Goal: Task Accomplishment & Management: Manage account settings

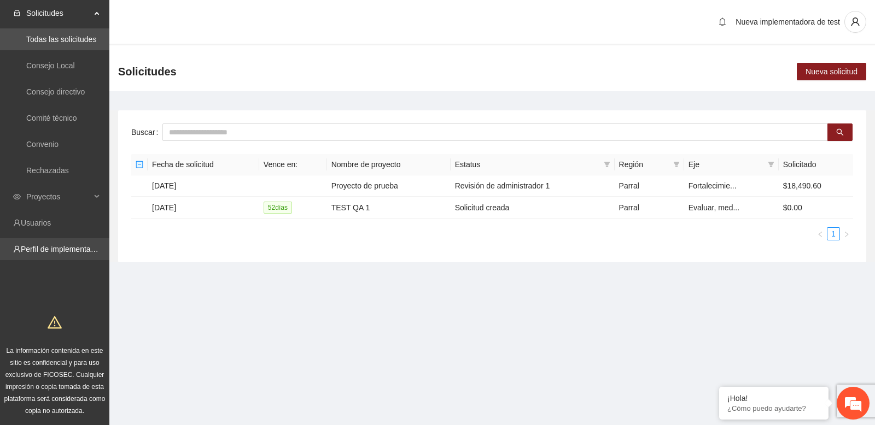
click at [73, 245] on link "Perfil de implementadora" at bounding box center [63, 249] width 85 height 9
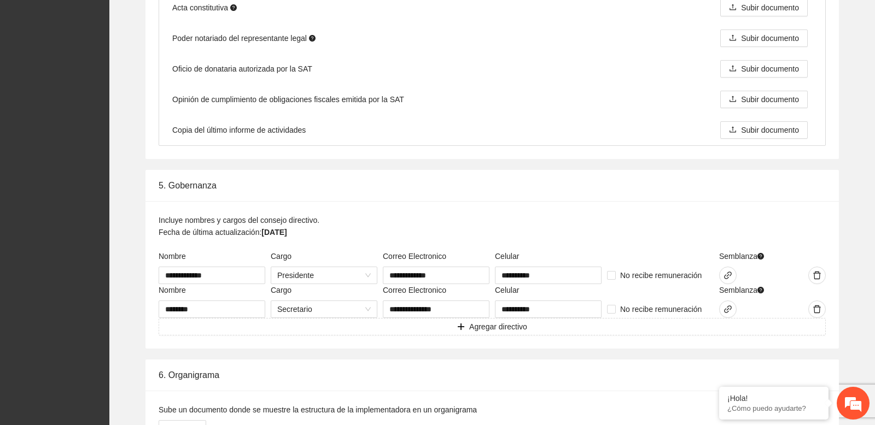
scroll to position [1693, 0]
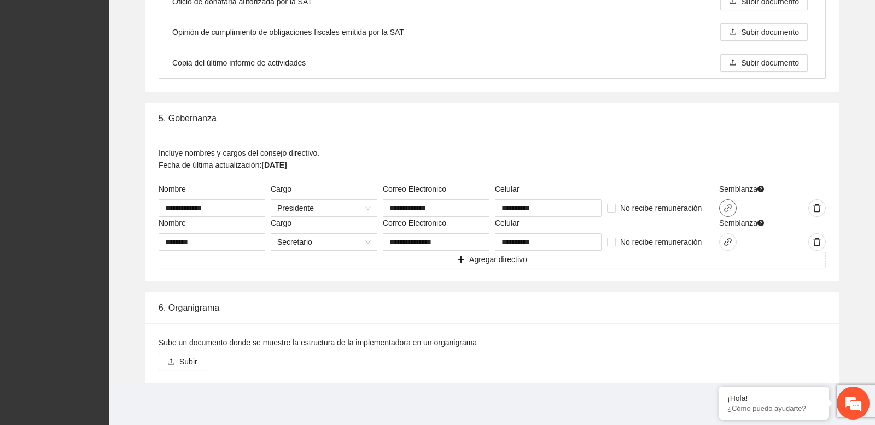
click at [728, 209] on icon "link" at bounding box center [727, 208] width 9 height 9
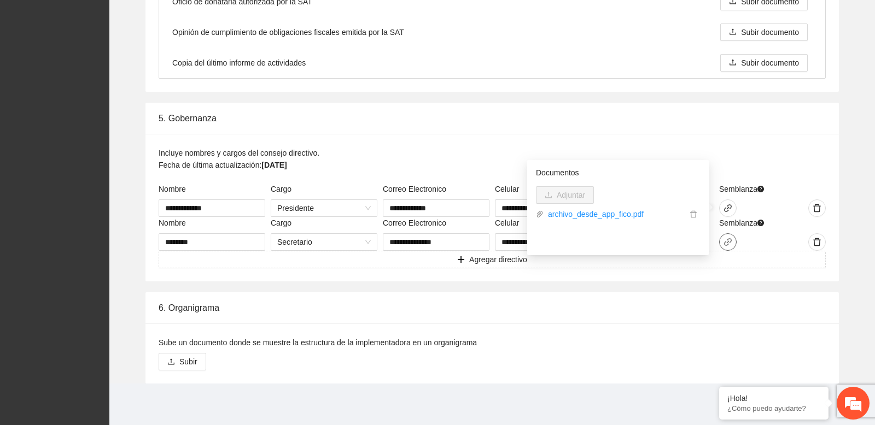
click at [728, 247] on button "button" at bounding box center [727, 241] width 17 height 17
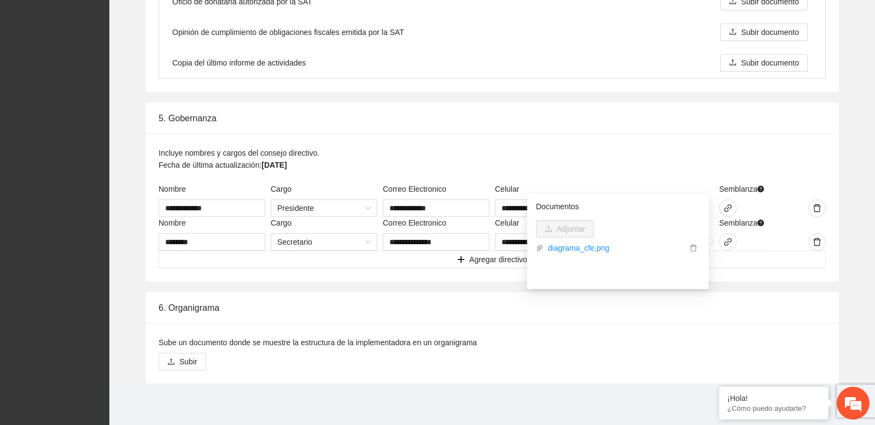
click at [703, 153] on div "Incluye nombres y cargos del consejo directivo. Fecha de última actualización: …" at bounding box center [492, 165] width 667 height 36
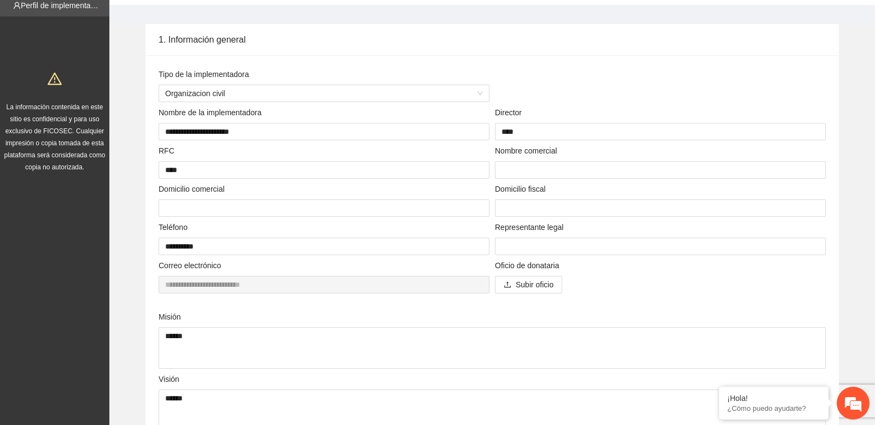
scroll to position [0, 0]
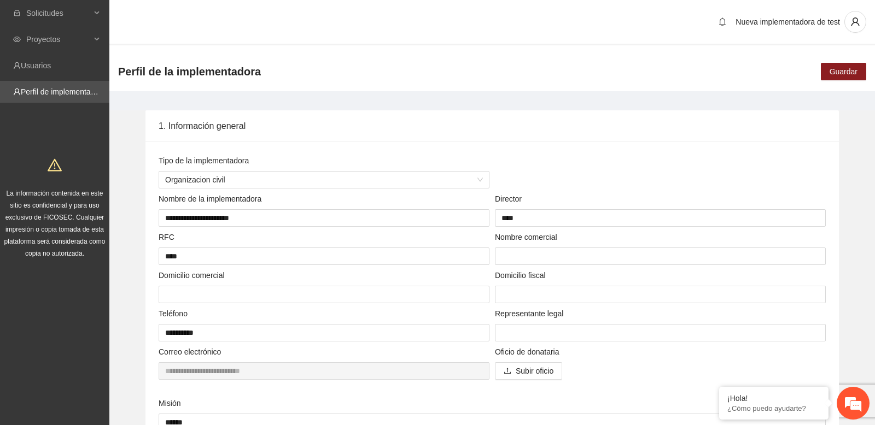
click at [605, 123] on div "1. Información general" at bounding box center [492, 125] width 667 height 31
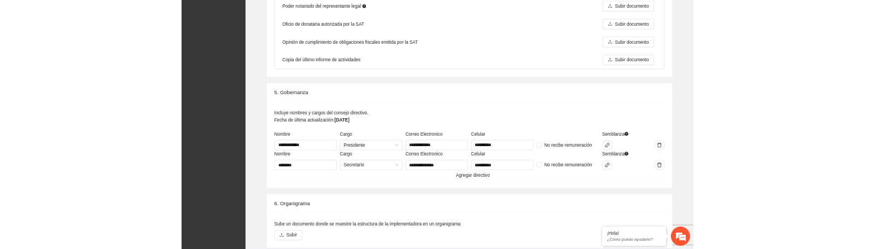
scroll to position [1693, 0]
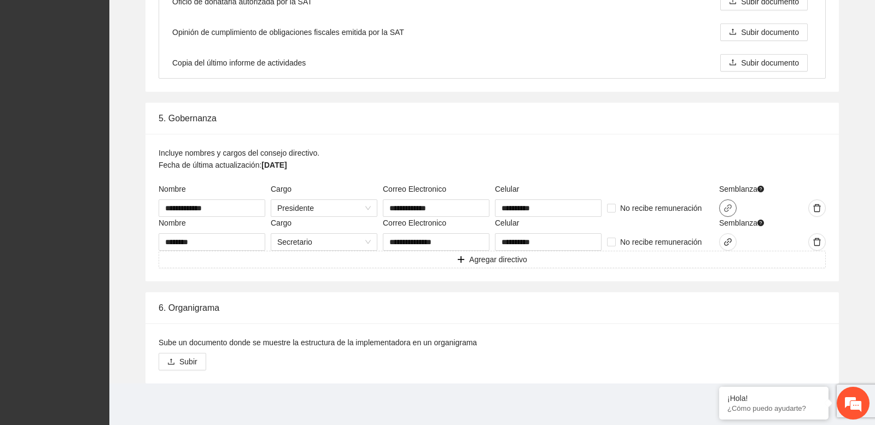
click at [731, 207] on icon "link" at bounding box center [727, 208] width 9 height 9
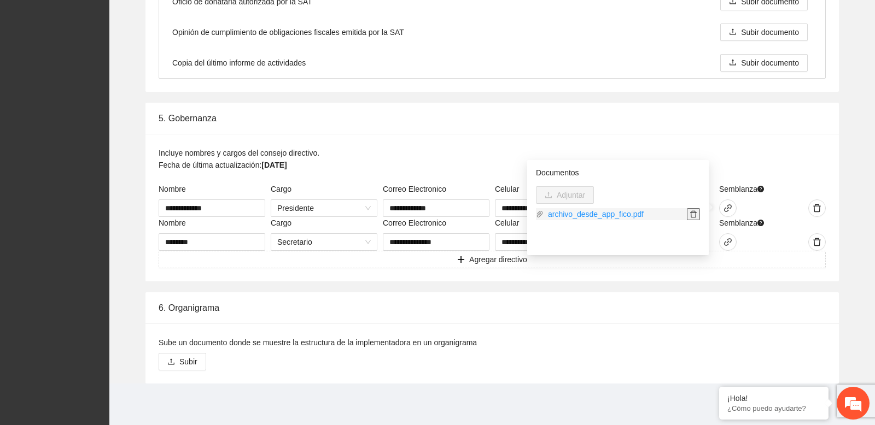
click at [695, 214] on icon "delete" at bounding box center [694, 215] width 8 height 8
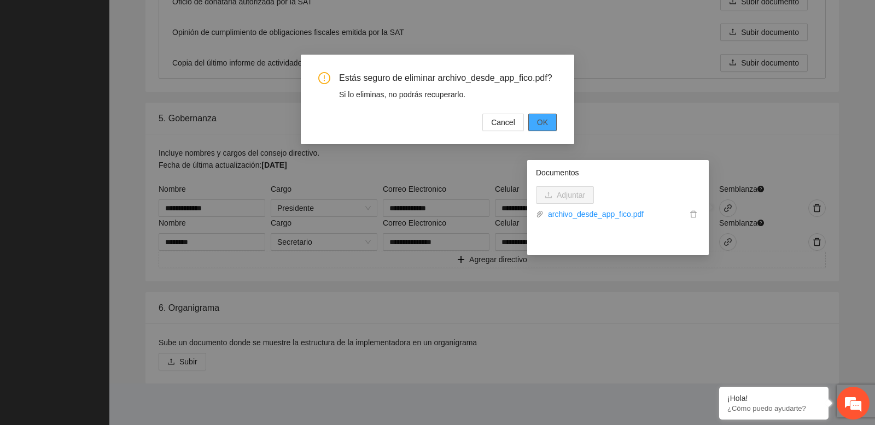
click at [542, 128] on span "OK" at bounding box center [542, 122] width 11 height 12
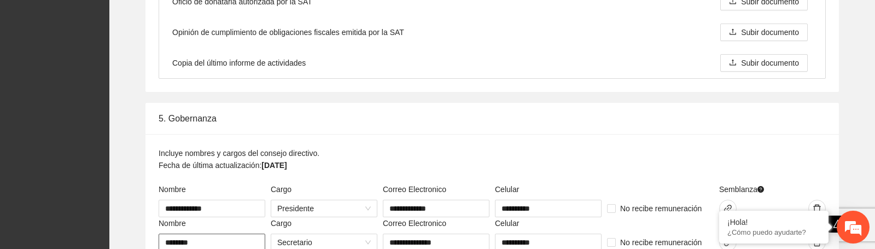
scroll to position [1780, 0]
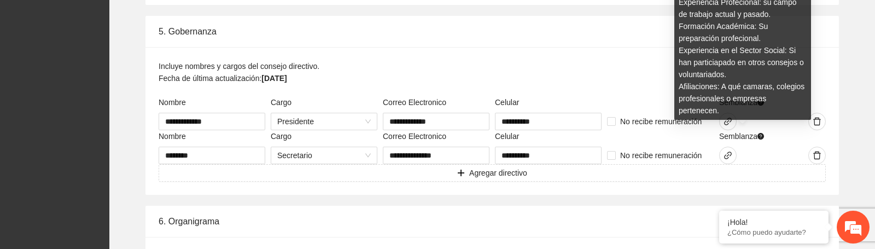
click at [660, 84] on div "Incluye nombres y cargos del consejo directivo. Fecha de última actualización: …" at bounding box center [492, 78] width 667 height 36
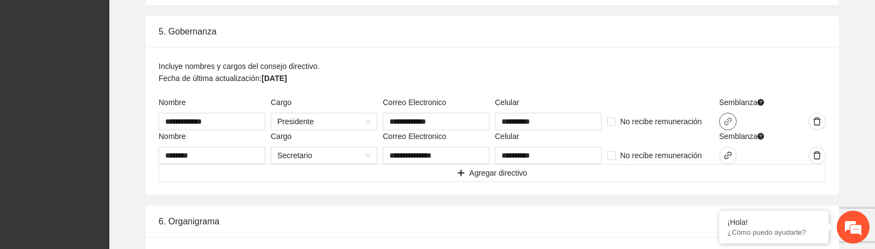
click at [731, 120] on icon "link" at bounding box center [728, 122] width 8 height 8
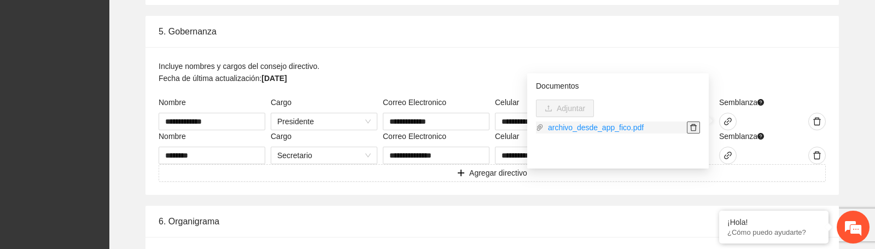
click at [693, 128] on icon "delete" at bounding box center [694, 128] width 8 height 8
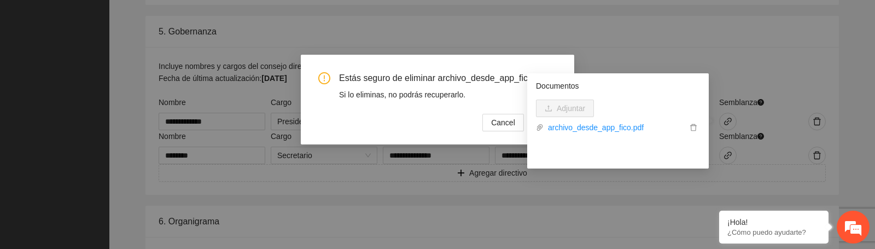
click at [449, 101] on div "Si lo eliminas, no podrás recuperarlo." at bounding box center [448, 95] width 218 height 12
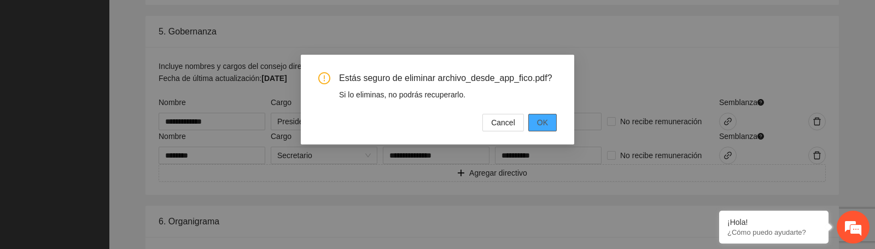
click at [546, 128] on span "OK" at bounding box center [542, 122] width 11 height 12
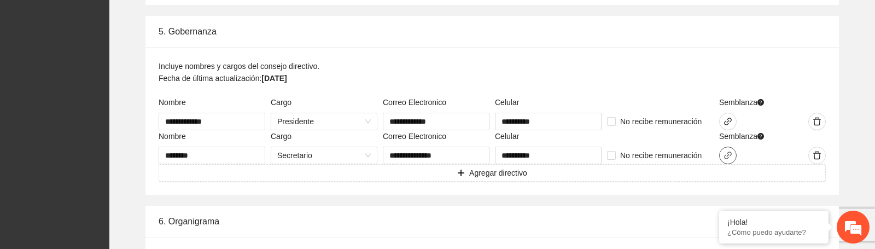
click at [725, 159] on button "button" at bounding box center [727, 155] width 17 height 17
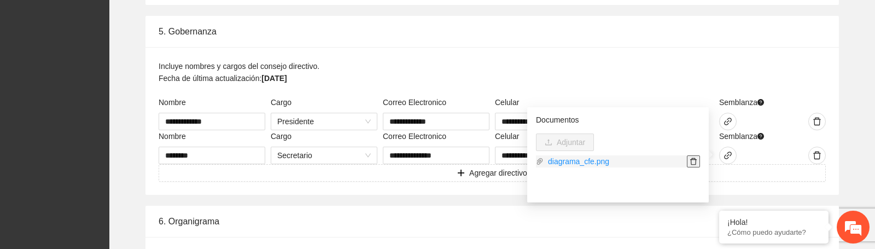
click at [694, 162] on icon "delete" at bounding box center [694, 161] width 8 height 8
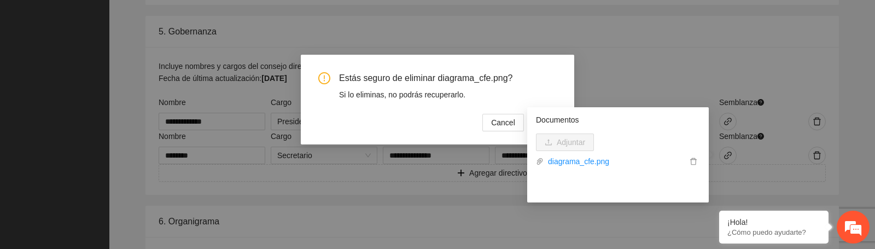
click at [460, 97] on div "Si lo eliminas, no podrás recuperarlo." at bounding box center [448, 95] width 218 height 12
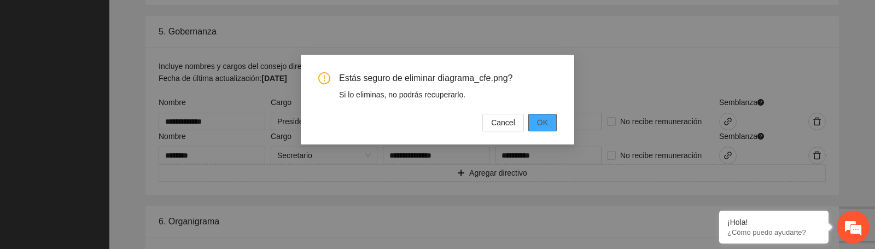
click at [546, 124] on span "OK" at bounding box center [542, 122] width 11 height 12
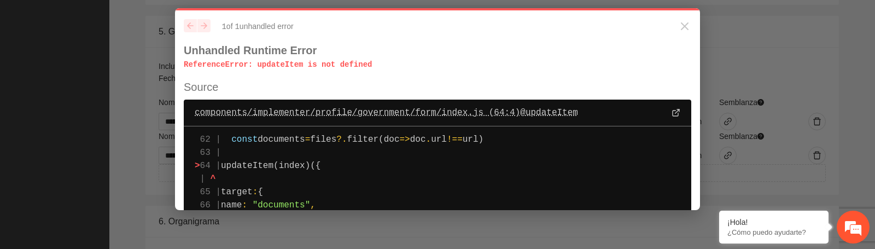
click at [346, 114] on span "components/implementer/profile/government/form/index.js (64:4) @ updateItem" at bounding box center [386, 112] width 383 height 13
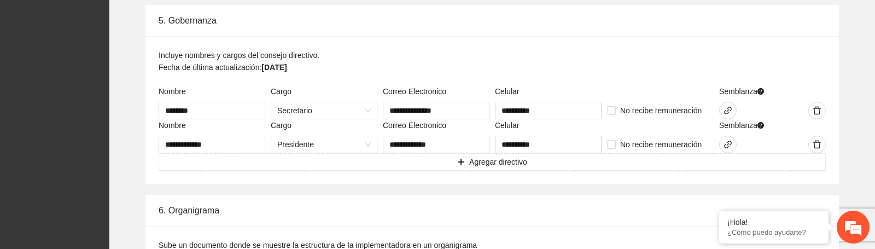
scroll to position [1789, 0]
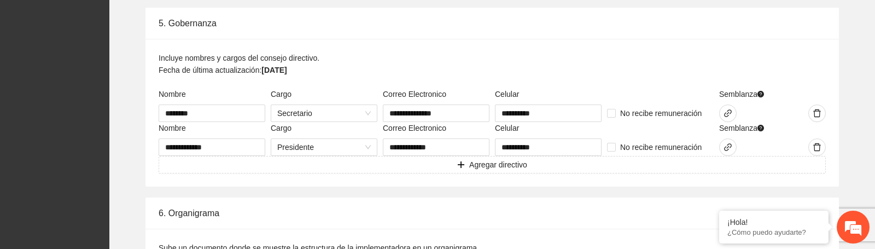
click at [587, 76] on div "Incluye nombres y cargos del consejo directivo. Fecha de última actualización: …" at bounding box center [492, 70] width 667 height 36
click at [727, 112] on icon "link" at bounding box center [727, 113] width 9 height 9
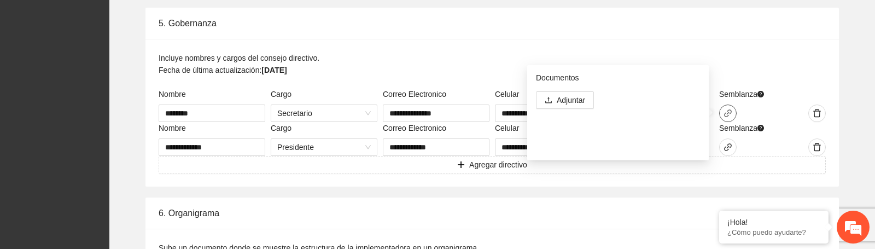
click at [727, 112] on icon "link" at bounding box center [727, 113] width 9 height 9
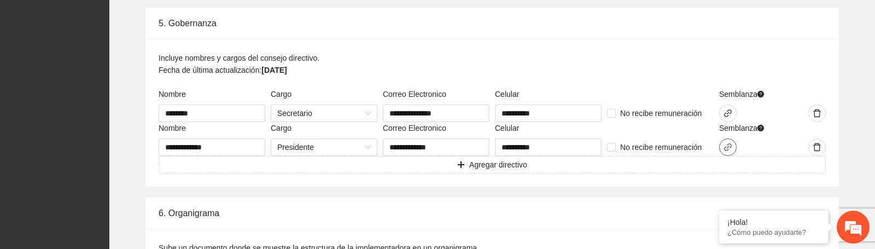
click at [723, 143] on icon "link" at bounding box center [727, 147] width 9 height 9
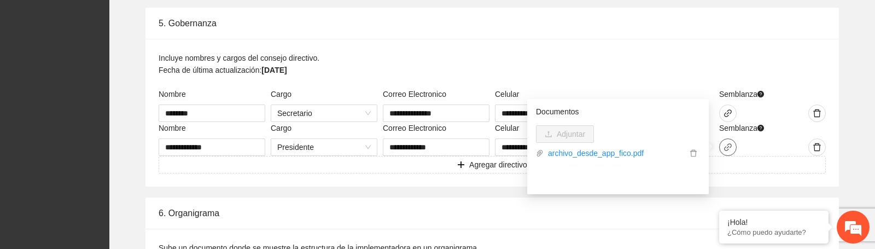
click at [731, 143] on icon "link" at bounding box center [727, 147] width 9 height 9
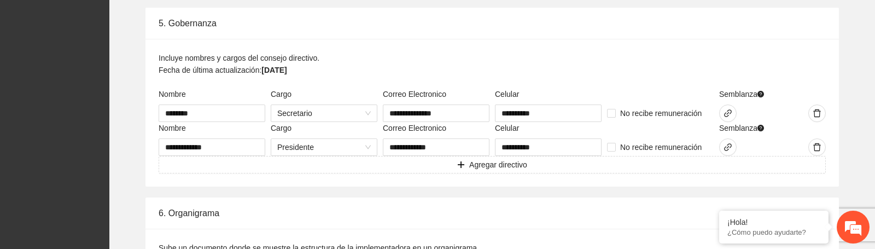
click at [729, 144] on icon "link" at bounding box center [727, 147] width 9 height 9
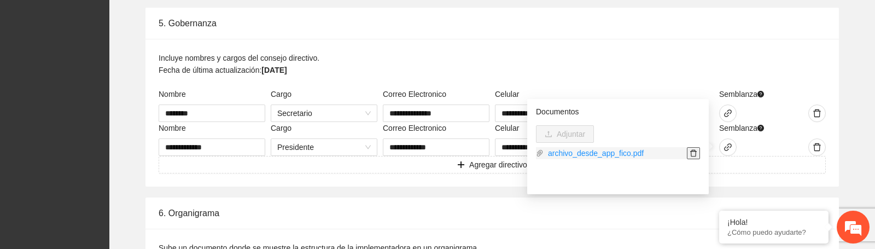
click at [695, 152] on icon "delete" at bounding box center [694, 153] width 8 height 8
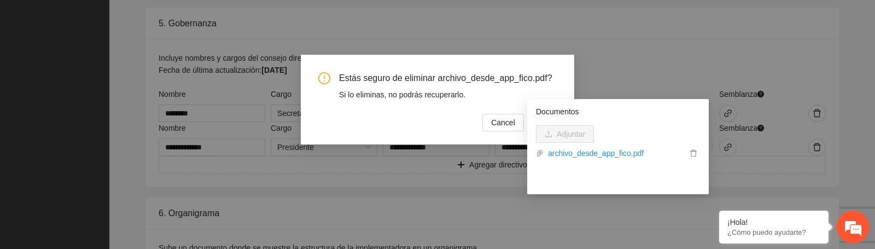
click at [511, 101] on div "Si lo eliminas, no podrás recuperarlo." at bounding box center [448, 95] width 218 height 12
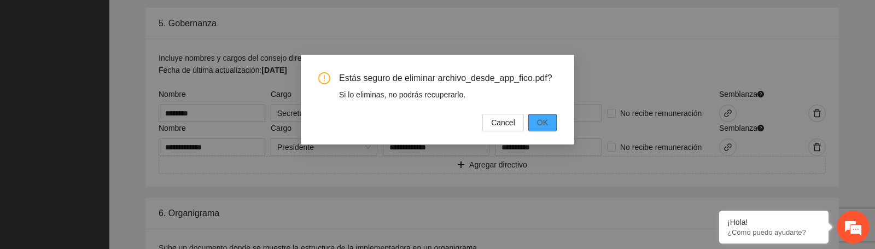
click at [545, 128] on span "OK" at bounding box center [542, 122] width 11 height 12
